Goal: Book appointment/travel/reservation

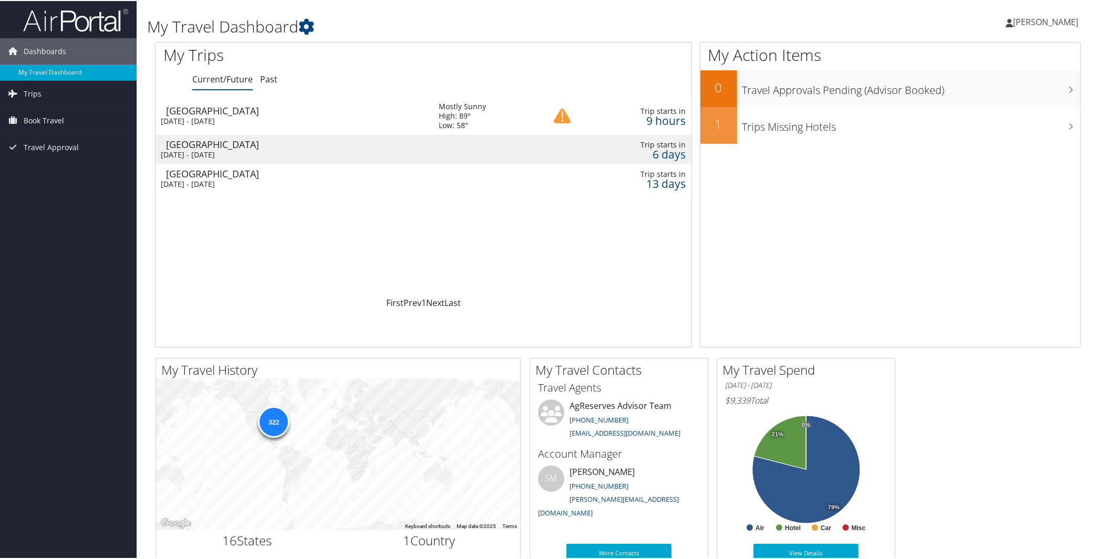
click at [195, 147] on div "[GEOGRAPHIC_DATA]" at bounding box center [297, 143] width 262 height 9
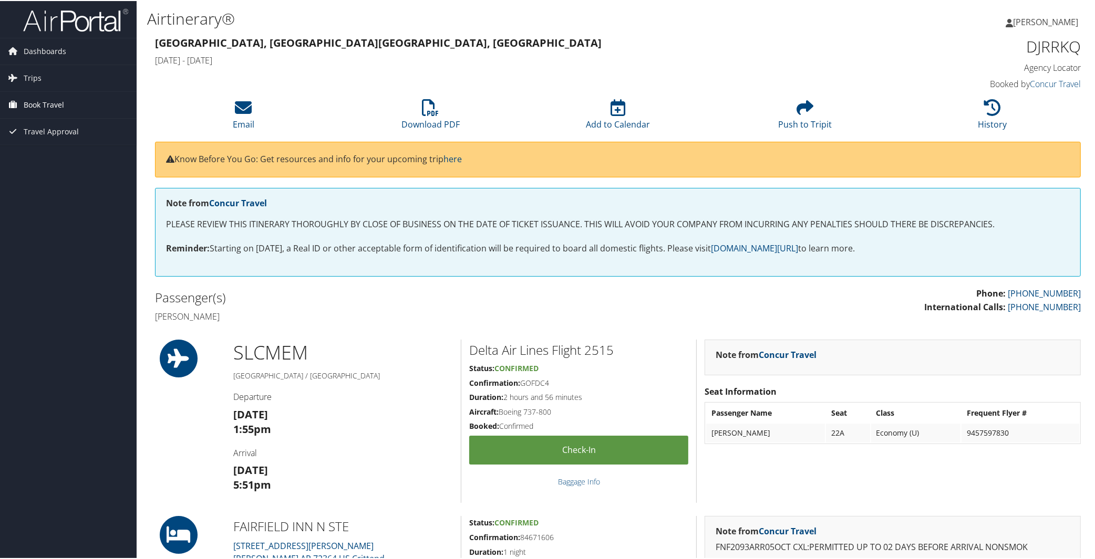
click at [30, 102] on span "Book Travel" at bounding box center [44, 104] width 40 height 26
click at [53, 152] on link "Book/Manage Online Trips" at bounding box center [68, 157] width 137 height 16
